Goal: Find specific page/section: Find specific page/section

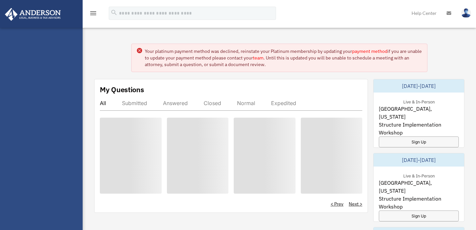
click at [241, 148] on div at bounding box center [265, 156] width 62 height 76
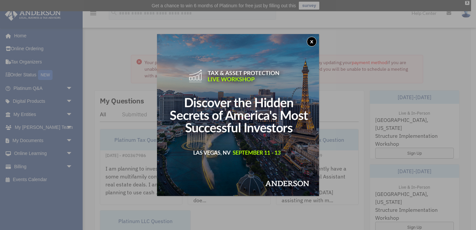
click at [312, 41] on button "x" at bounding box center [312, 42] width 10 height 10
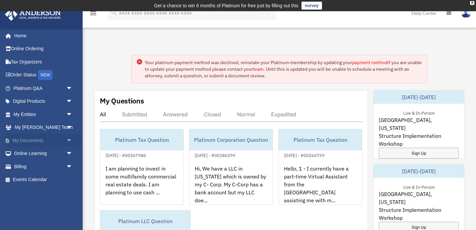
click at [67, 139] on span "arrow_drop_down" at bounding box center [72, 141] width 13 height 14
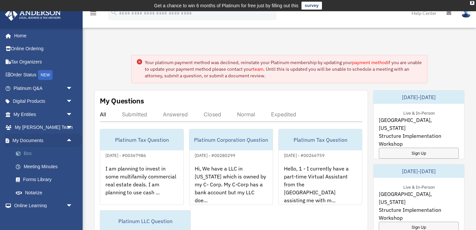
click at [31, 155] on link "Box" at bounding box center [45, 153] width 73 height 13
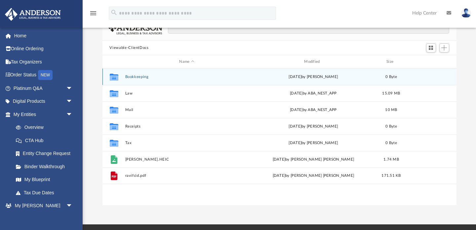
scroll to position [57, 0]
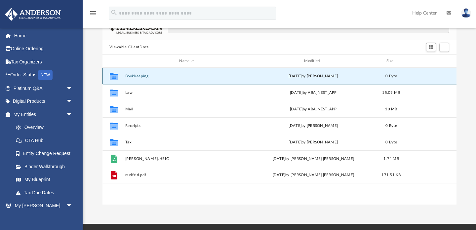
click at [146, 76] on button "Bookkeeping" at bounding box center [187, 76] width 124 height 4
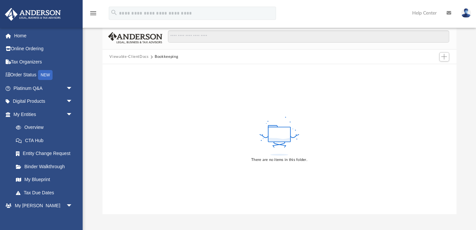
scroll to position [46, 0]
click at [136, 56] on button "Viewable-ClientDocs" at bounding box center [128, 59] width 39 height 6
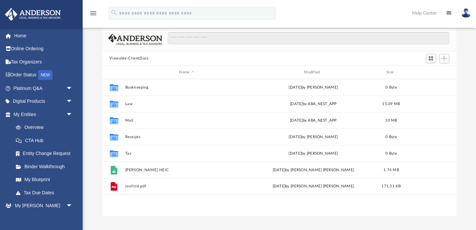
scroll to position [150, 354]
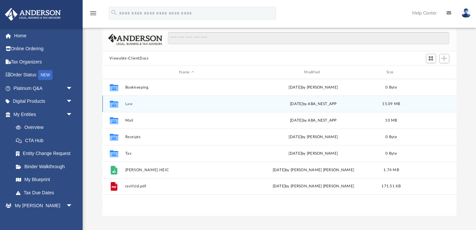
click at [137, 108] on div "Collaborated Folder Law [DATE] by ABA_NEST_APP 15.09 MB" at bounding box center [279, 103] width 354 height 17
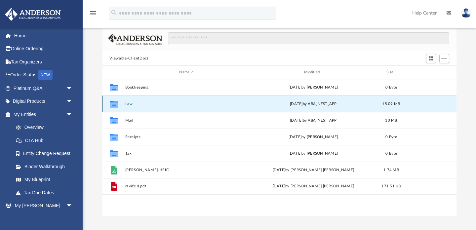
click at [137, 108] on div "Collaborated Folder Law [DATE] by ABA_NEST_APP 15.09 MB" at bounding box center [279, 103] width 354 height 17
click at [127, 103] on button "Law" at bounding box center [187, 104] width 124 height 4
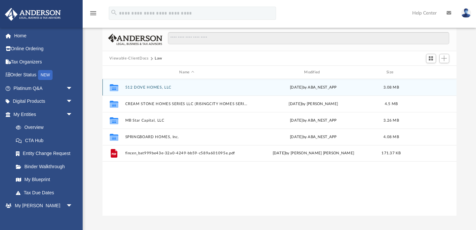
click at [115, 86] on icon "grid" at bounding box center [113, 88] width 9 height 5
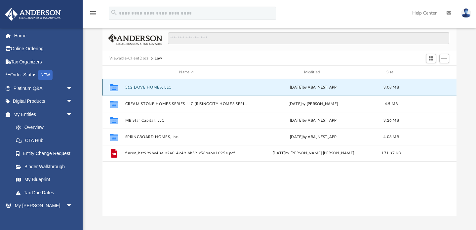
click at [127, 88] on button "512 DOVE HOMES, LLC" at bounding box center [187, 87] width 124 height 4
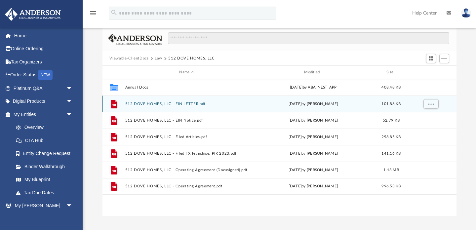
click at [157, 106] on div "File 512 DOVE HOMES, LLC - EIN LETTER.pdf [DATE] by [PERSON_NAME] 101.86 KB" at bounding box center [279, 103] width 354 height 17
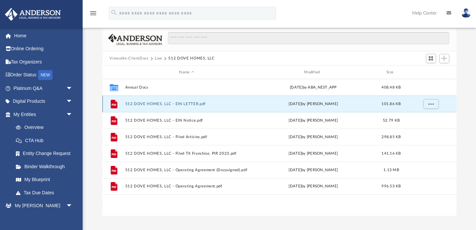
click at [157, 106] on div "File 512 DOVE HOMES, LLC - EIN LETTER.pdf [DATE] by [PERSON_NAME] 101.86 KB" at bounding box center [279, 103] width 354 height 17
click at [162, 106] on div "File 512 DOVE HOMES, LLC - EIN LETTER.pdf [DATE] by [PERSON_NAME] 101.86 KB" at bounding box center [279, 103] width 354 height 17
click at [159, 103] on button "512 DOVE HOMES, LLC - EIN LETTER.pdf" at bounding box center [187, 104] width 124 height 4
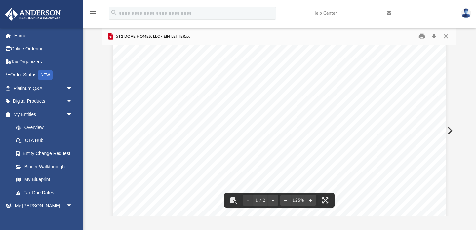
scroll to position [12, 0]
drag, startPoint x: 331, startPoint y: 102, endPoint x: 365, endPoint y: 102, distance: 33.4
